Goal: Register for event/course

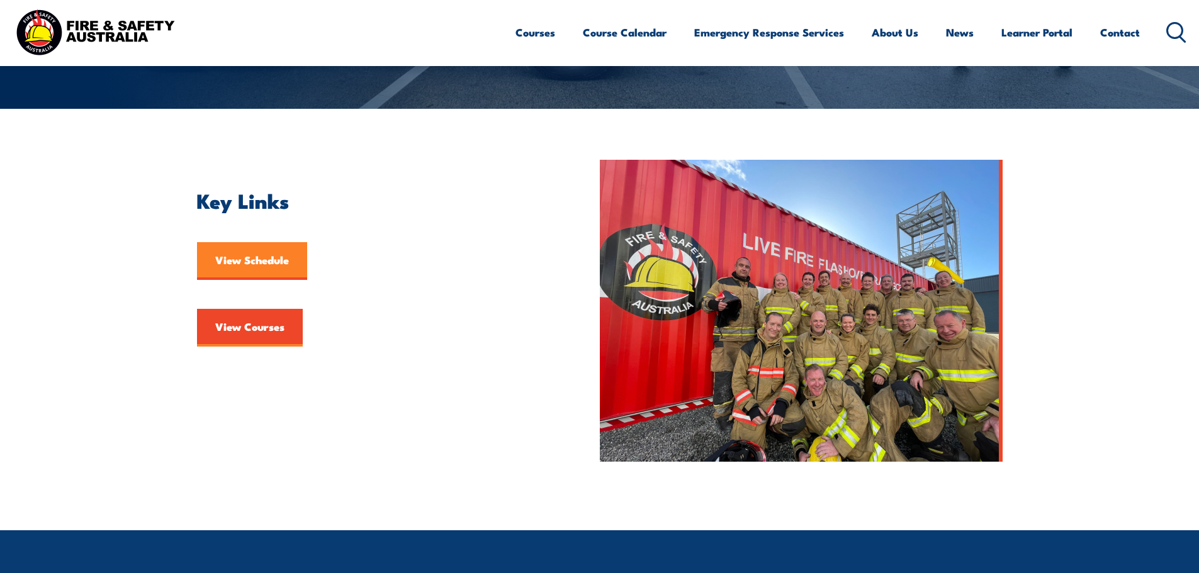
click at [239, 265] on link "View Schedule" at bounding box center [252, 261] width 110 height 38
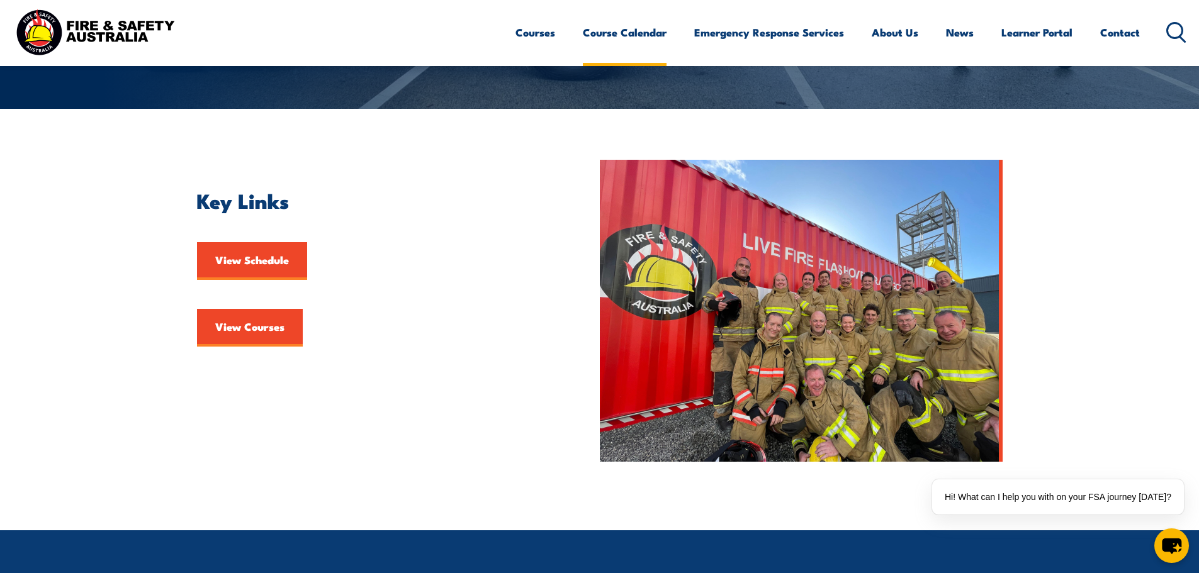
click at [615, 32] on link "Course Calendar" at bounding box center [625, 32] width 84 height 33
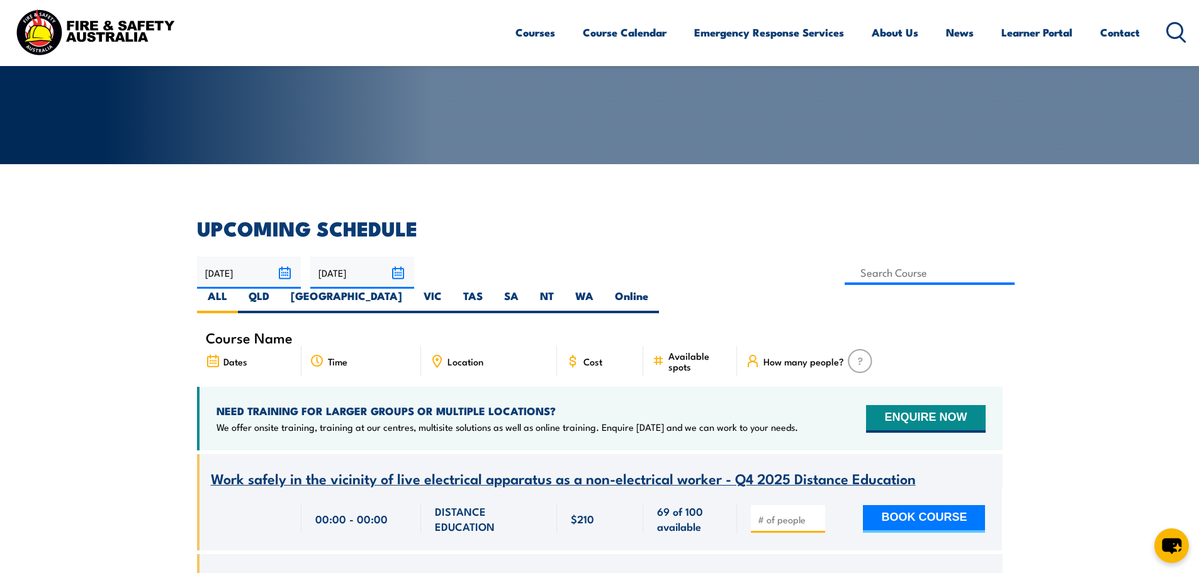
scroll to position [189, 0]
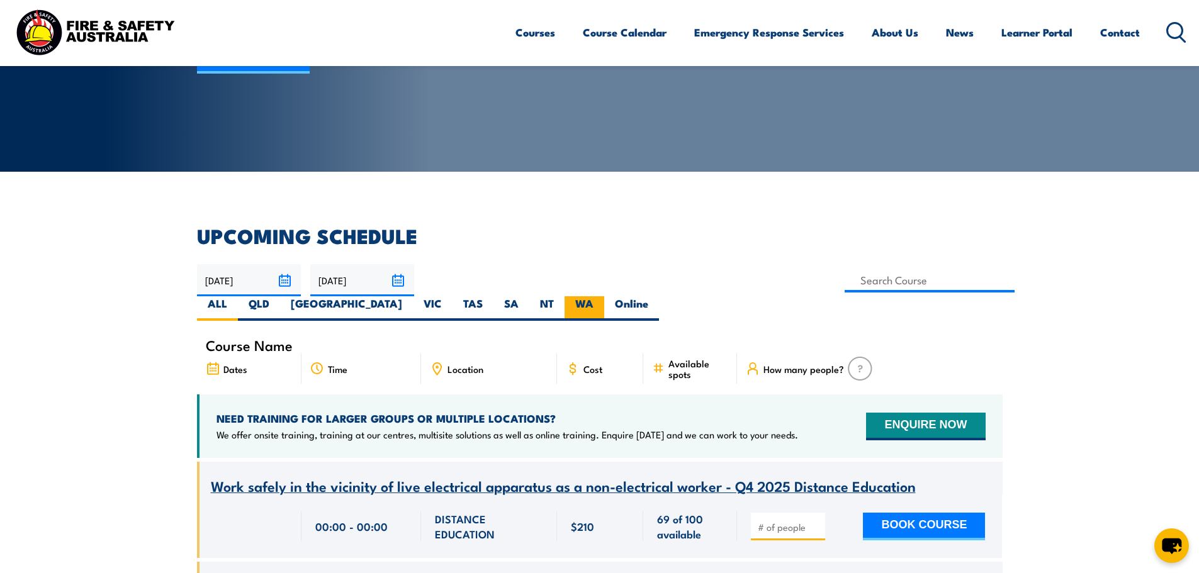
click at [604, 296] on label "WA" at bounding box center [585, 308] width 40 height 25
click at [602, 296] on input "WA" at bounding box center [598, 300] width 8 height 8
radio input "true"
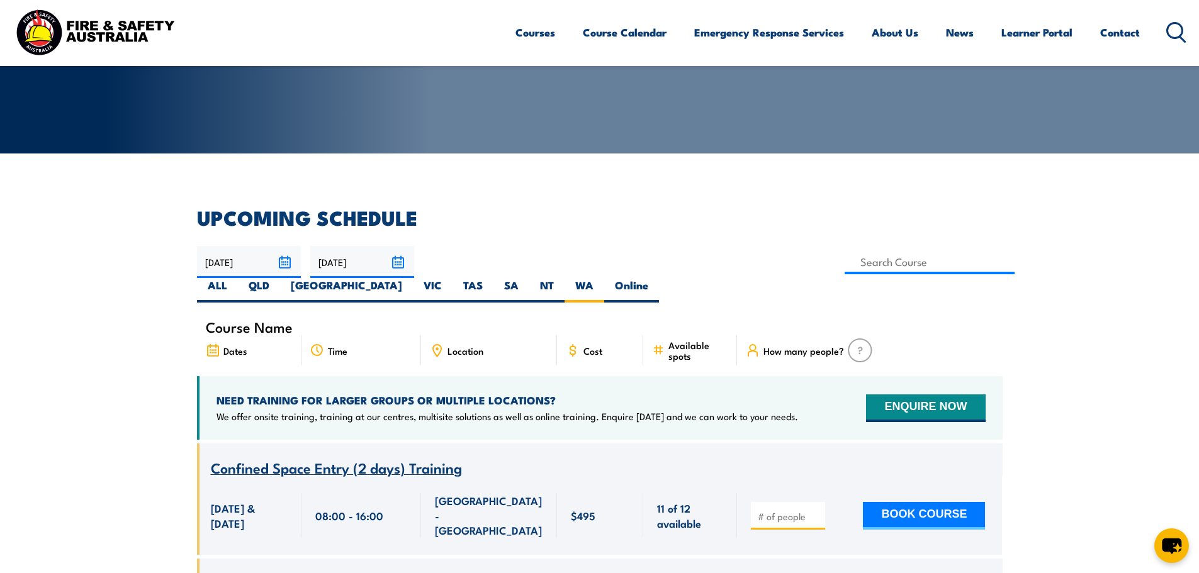
scroll to position [101, 0]
